Goal: Task Accomplishment & Management: Manage account settings

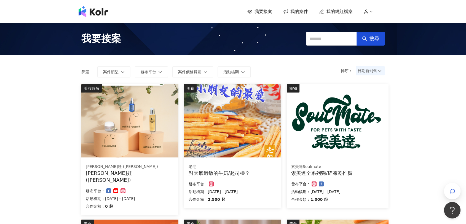
click at [120, 42] on span "我要接案" at bounding box center [101, 39] width 40 height 14
click at [105, 33] on span "我要接案" at bounding box center [101, 39] width 40 height 14
click at [95, 11] on img at bounding box center [94, 11] width 30 height 11
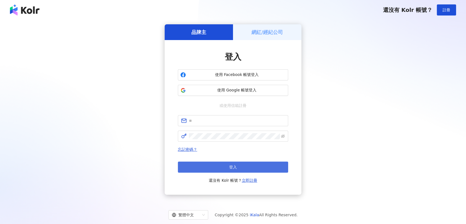
click at [243, 162] on button "登入" at bounding box center [233, 166] width 110 height 11
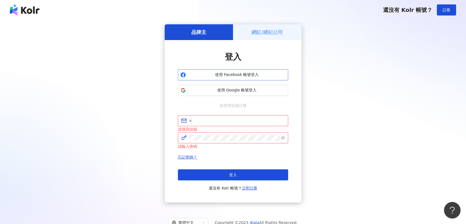
click at [223, 78] on button "使用 Facebook 帳號登入" at bounding box center [233, 74] width 110 height 11
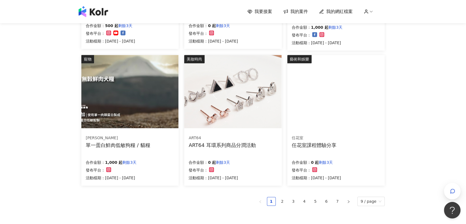
scroll to position [368, 0]
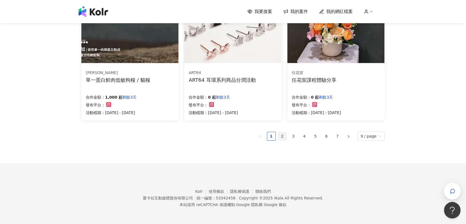
click at [281, 138] on link "2" at bounding box center [282, 136] width 8 height 8
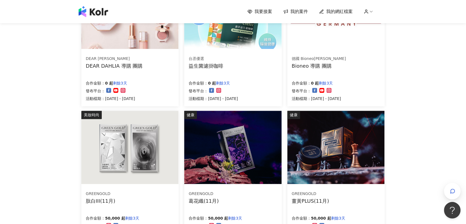
scroll to position [365, 0]
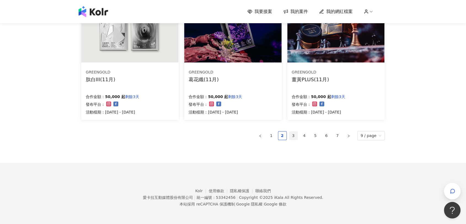
click at [297, 134] on link "3" at bounding box center [293, 135] width 8 height 8
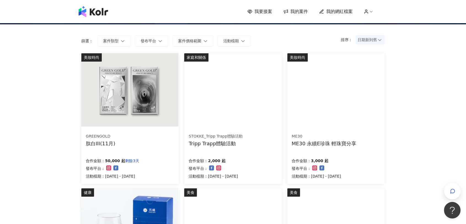
scroll to position [31, 0]
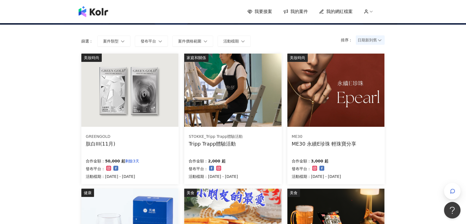
click at [307, 121] on img at bounding box center [336, 90] width 97 height 73
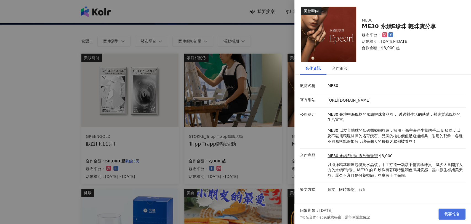
click at [458, 212] on span "我要報名" at bounding box center [451, 214] width 15 height 4
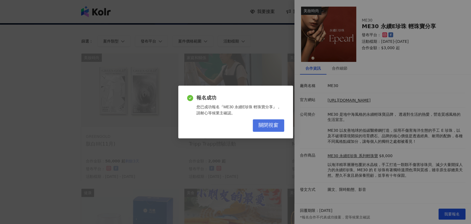
click at [268, 123] on span "關閉視窗" at bounding box center [269, 125] width 20 height 6
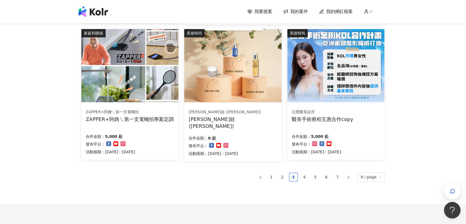
scroll to position [337, 0]
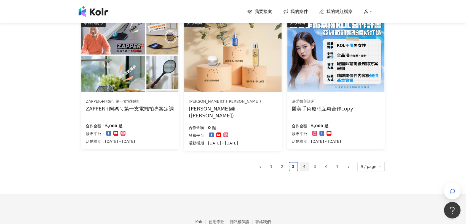
click at [308, 166] on link "4" at bounding box center [304, 166] width 8 height 8
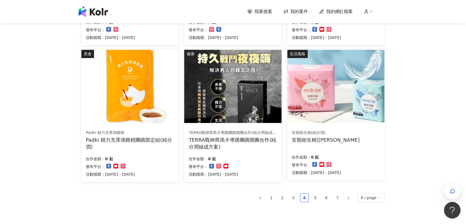
scroll to position [307, 0]
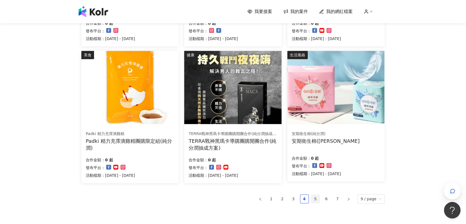
click at [316, 197] on link "5" at bounding box center [316, 199] width 8 height 8
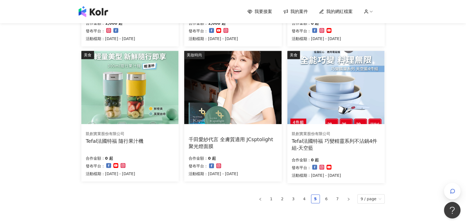
click at [349, 131] on div "凱創實業股份有限公司" at bounding box center [336, 134] width 88 height 6
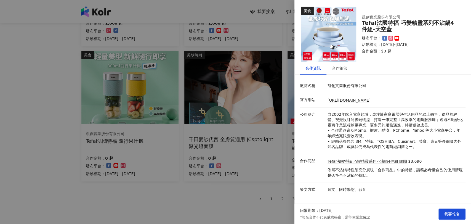
click at [245, 187] on div at bounding box center [235, 112] width 471 height 224
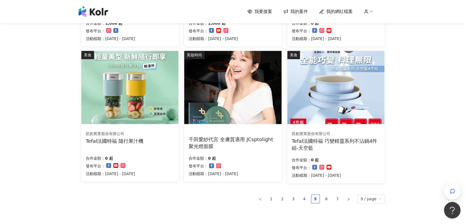
scroll to position [337, 0]
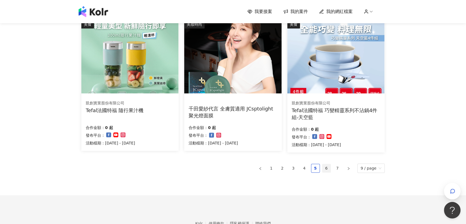
click at [331, 168] on li "6" at bounding box center [326, 168] width 9 height 9
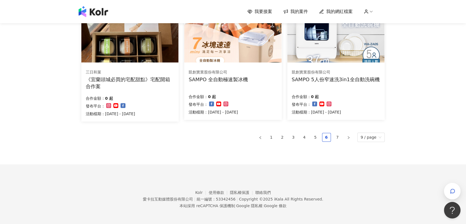
scroll to position [369, 0]
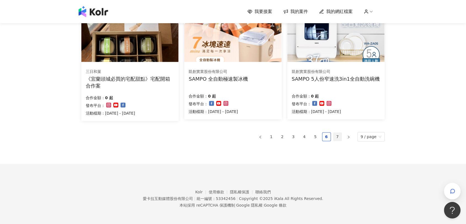
click at [339, 138] on link "7" at bounding box center [338, 136] width 8 height 8
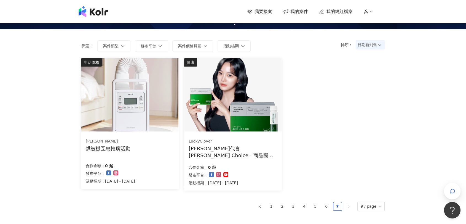
scroll to position [0, 0]
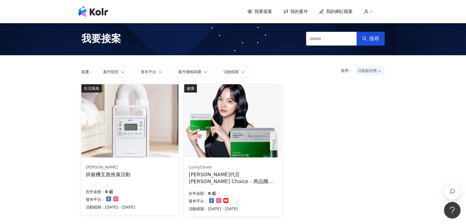
click at [306, 12] on span "我的案件" at bounding box center [300, 12] width 18 height 6
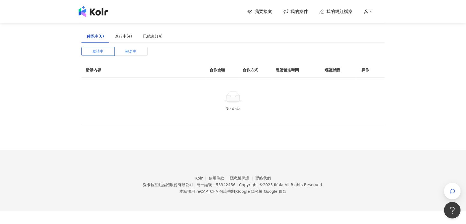
click at [128, 50] on span "報名中" at bounding box center [131, 51] width 12 height 8
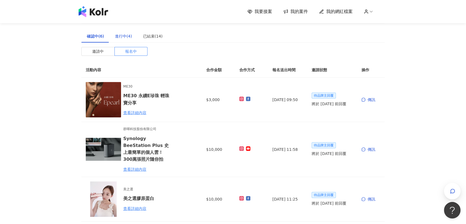
click at [115, 38] on div "進行中(4)" at bounding box center [123, 36] width 17 height 6
